Goal: Task Accomplishment & Management: Use online tool/utility

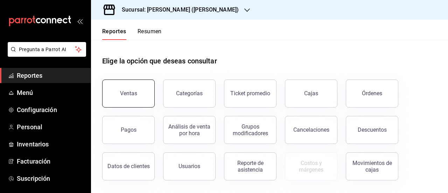
click at [141, 101] on button "Ventas" at bounding box center [128, 93] width 52 height 28
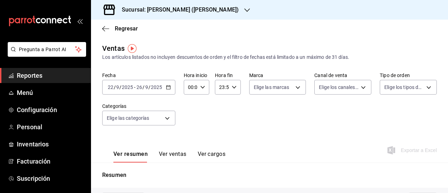
type input "05:00"
click at [166, 86] on \(Stroke\) "button" at bounding box center [168, 87] width 4 height 4
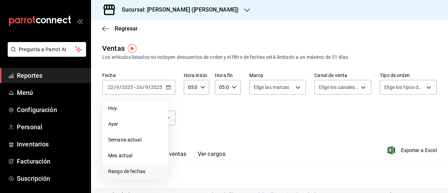
click at [139, 170] on span "Rango de fechas" at bounding box center [135, 171] width 54 height 7
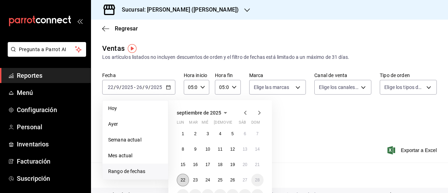
click at [185, 180] on button "22" at bounding box center [183, 180] width 12 height 13
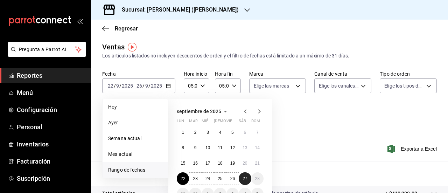
click at [246, 180] on abbr "27" at bounding box center [244, 178] width 5 height 5
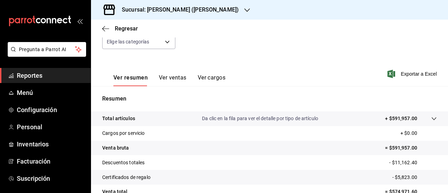
scroll to position [77, 0]
click at [390, 73] on span "Exportar a Excel" at bounding box center [413, 73] width 48 height 8
